Goal: Information Seeking & Learning: Check status

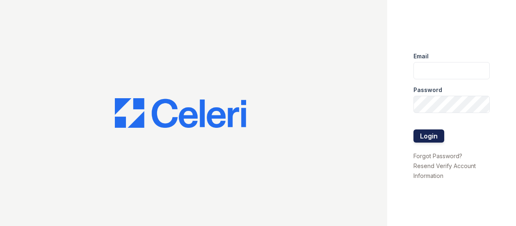
type input "bsilva@trinity-pm.com"
click at [440, 132] on button "Login" at bounding box center [429, 135] width 31 height 13
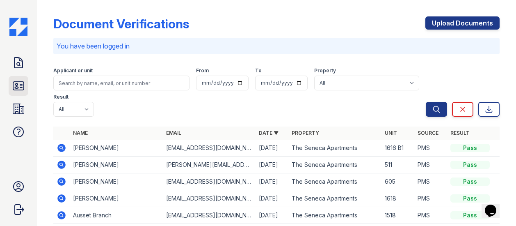
click at [21, 87] on icon at bounding box center [18, 85] width 13 height 13
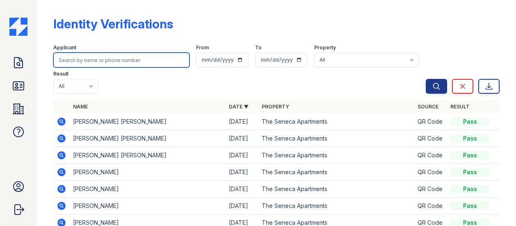
click at [72, 62] on input "search" at bounding box center [121, 60] width 136 height 15
type input "hall"
click at [426, 79] on button "Search" at bounding box center [436, 86] width 21 height 15
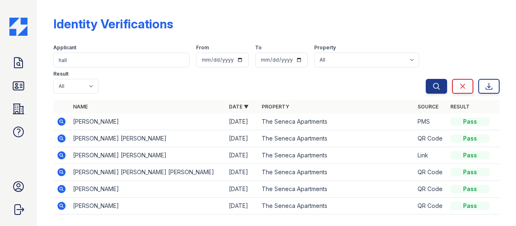
click at [62, 150] on icon at bounding box center [62, 155] width 10 height 10
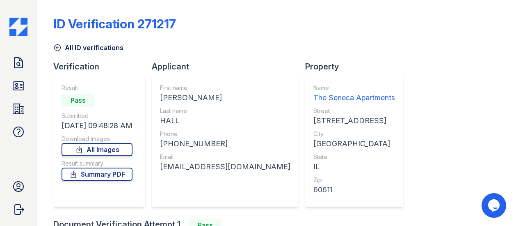
scroll to position [130, 0]
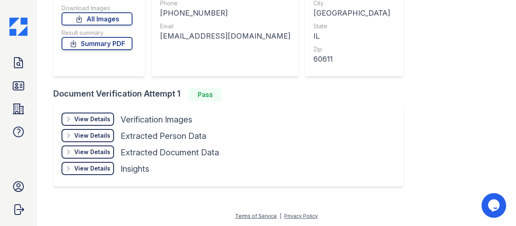
click at [78, 116] on div "View Details" at bounding box center [92, 119] width 36 height 8
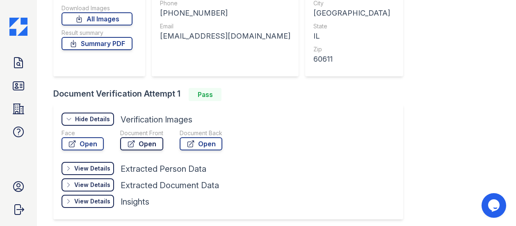
click at [141, 143] on link "Open" at bounding box center [141, 143] width 43 height 13
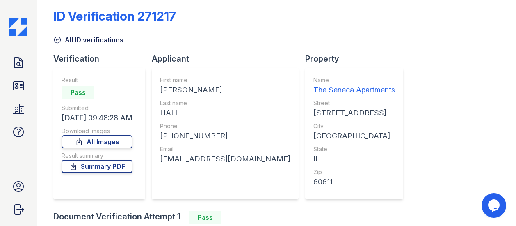
scroll to position [0, 0]
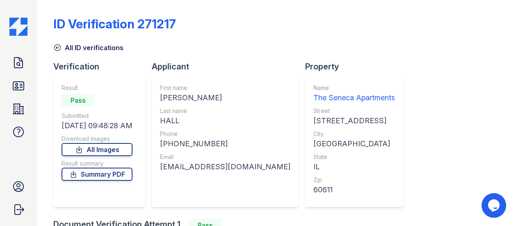
click at [56, 46] on icon at bounding box center [57, 47] width 8 height 8
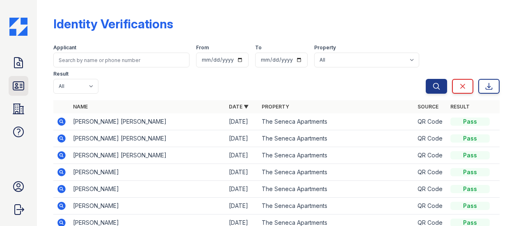
click at [15, 84] on icon at bounding box center [18, 86] width 11 height 8
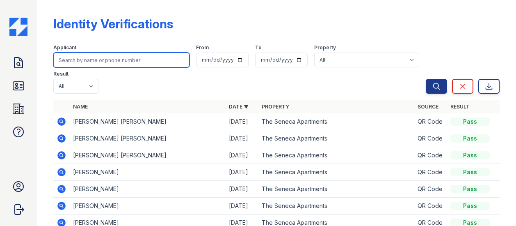
click at [99, 55] on input "search" at bounding box center [121, 60] width 136 height 15
type input "hall"
click at [426, 79] on button "Search" at bounding box center [436, 86] width 21 height 15
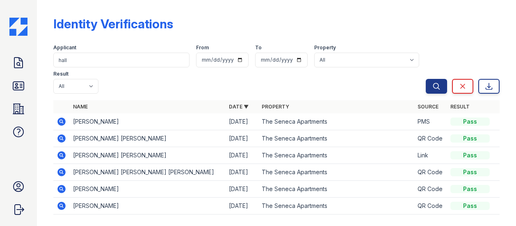
click at [62, 117] on icon at bounding box center [61, 121] width 8 height 8
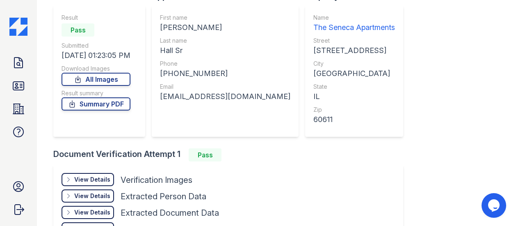
scroll to position [76, 0]
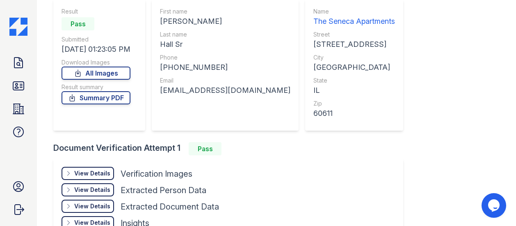
click at [99, 169] on div "View Details" at bounding box center [92, 173] width 36 height 8
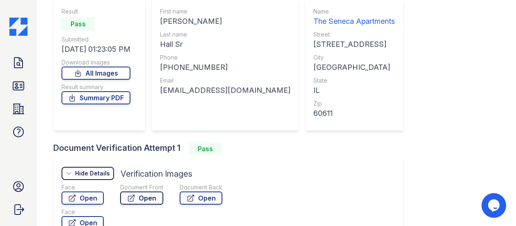
click at [133, 197] on icon at bounding box center [131, 198] width 8 height 8
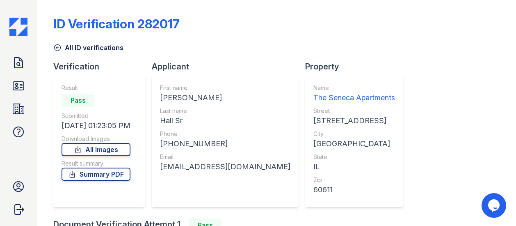
click at [56, 45] on icon at bounding box center [58, 48] width 6 height 6
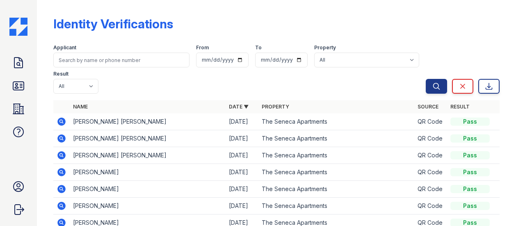
click at [312, 10] on div "Identity Verifications Filter Applicant From To Property All The Seneca Apartme…" at bounding box center [276, 168] width 446 height 330
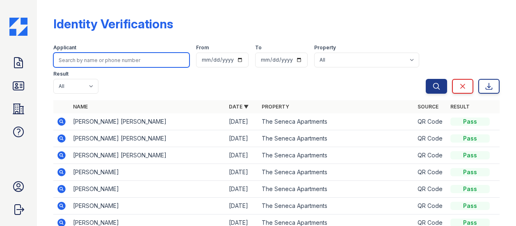
click at [87, 56] on input "search" at bounding box center [121, 60] width 136 height 15
type input "hall"
click at [426, 79] on button "Search" at bounding box center [436, 86] width 21 height 15
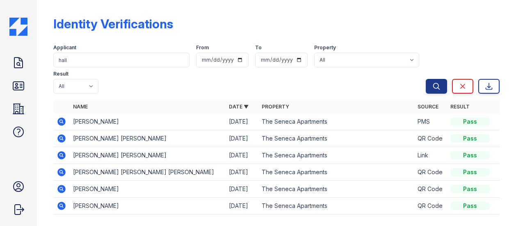
click at [59, 151] on icon at bounding box center [61, 155] width 8 height 8
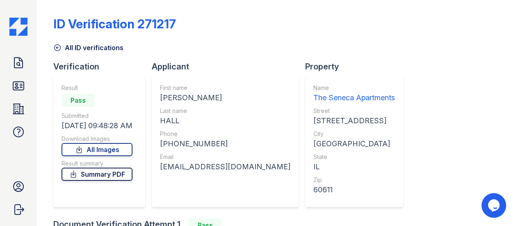
click at [90, 169] on link "Summary PDF" at bounding box center [97, 173] width 71 height 13
click at [58, 48] on icon at bounding box center [57, 47] width 8 height 8
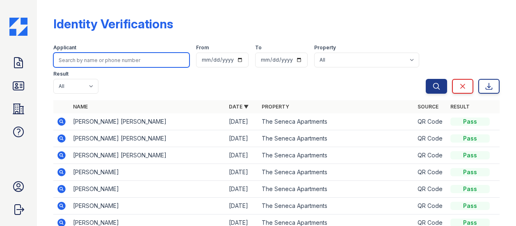
click at [88, 57] on input "search" at bounding box center [121, 60] width 136 height 15
type input "aden"
click at [426, 79] on button "Search" at bounding box center [436, 86] width 21 height 15
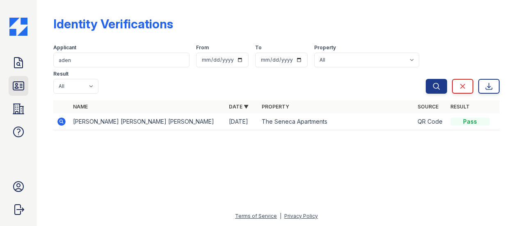
click at [21, 83] on icon at bounding box center [18, 85] width 13 height 13
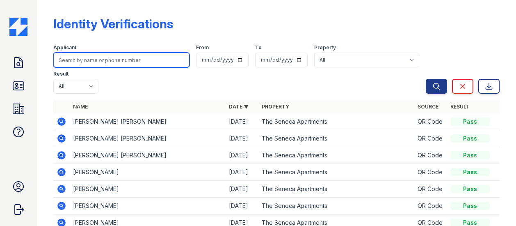
click at [77, 60] on input "search" at bounding box center [121, 60] width 136 height 15
type input "michael"
click at [426, 79] on button "Search" at bounding box center [436, 86] width 21 height 15
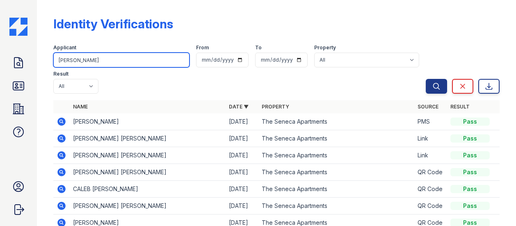
click at [79, 61] on input "michael" at bounding box center [121, 60] width 136 height 15
type input "docchino"
click at [426, 79] on button "Search" at bounding box center [436, 86] width 21 height 15
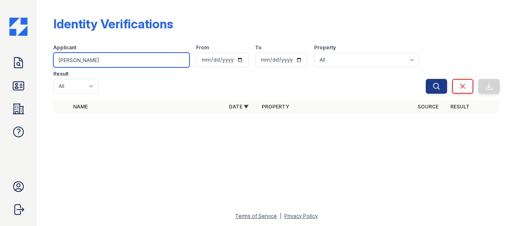
type input "[PERSON_NAME]"
click at [426, 79] on button "Search" at bounding box center [436, 86] width 21 height 15
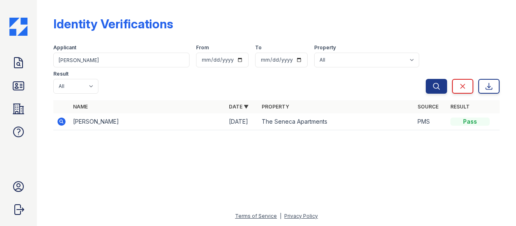
click at [61, 120] on icon at bounding box center [61, 121] width 2 height 2
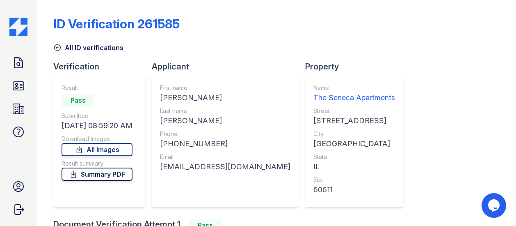
click at [89, 175] on link "Summary PDF" at bounding box center [97, 173] width 71 height 13
click at [313, 191] on div "60611" at bounding box center [354, 189] width 82 height 11
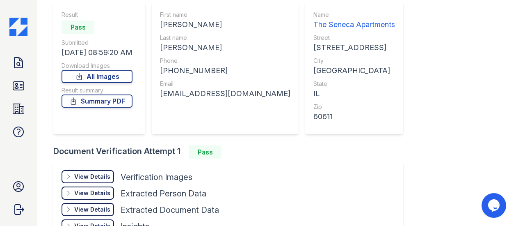
scroll to position [75, 0]
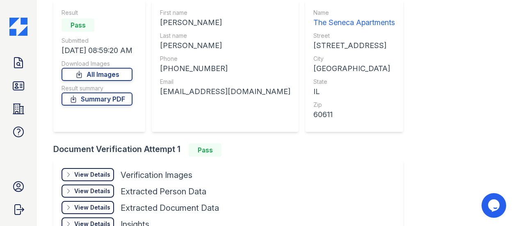
click at [98, 171] on div "View Details" at bounding box center [92, 174] width 36 height 8
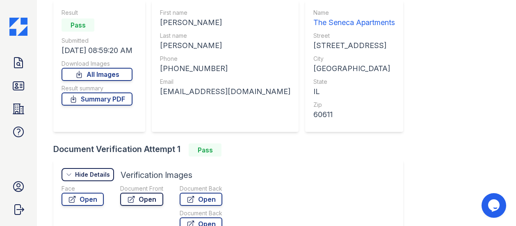
click at [144, 201] on link "Open" at bounding box center [141, 198] width 43 height 13
